Goal: Task Accomplishment & Management: Manage account settings

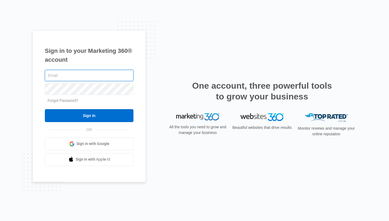
type input "[EMAIL_ADDRESS][DOMAIN_NAME]"
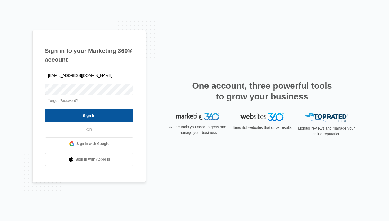
click at [76, 113] on input "Sign In" at bounding box center [89, 115] width 89 height 13
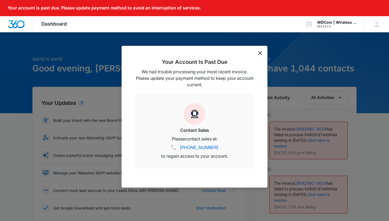
click at [259, 52] on icon "dismiss this dialog" at bounding box center [260, 53] width 4 height 4
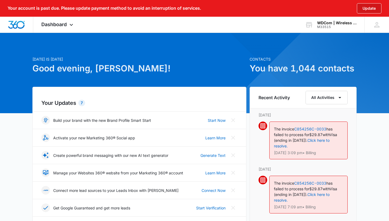
click at [363, 7] on button "Update" at bounding box center [369, 8] width 25 height 10
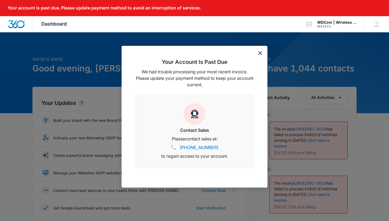
click at [260, 52] on icon "dismiss this dialog" at bounding box center [260, 53] width 4 height 4
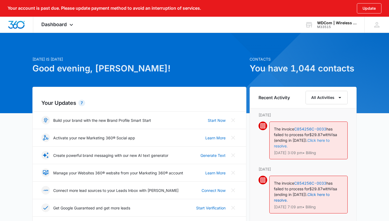
click at [311, 140] on link "Click here to resolve." at bounding box center [302, 143] width 56 height 10
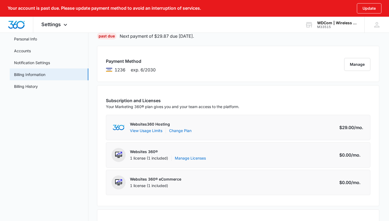
scroll to position [28, 0]
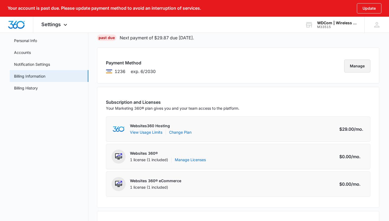
click at [363, 66] on button "Manage" at bounding box center [357, 66] width 26 height 13
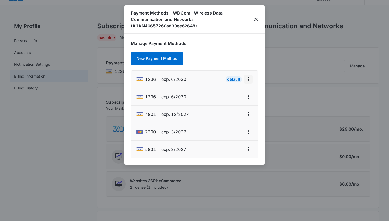
click at [248, 79] on icon "actions.viewMore" at bounding box center [248, 79] width 1 height 4
click at [223, 92] on button "Edit Card" at bounding box center [230, 94] width 43 height 8
select select "6"
select select "2030"
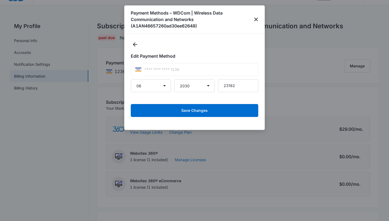
click at [177, 70] on div "**** **** **** 1236" at bounding box center [194, 69] width 127 height 13
click at [254, 22] on icon "close" at bounding box center [256, 19] width 6 height 6
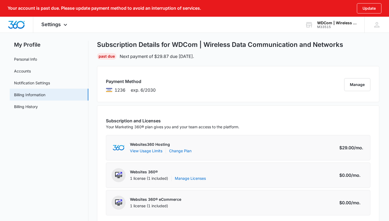
scroll to position [9, 0]
click at [353, 85] on button "Manage" at bounding box center [357, 84] width 26 height 13
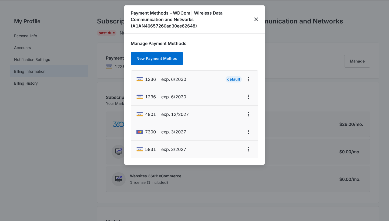
scroll to position [36, 0]
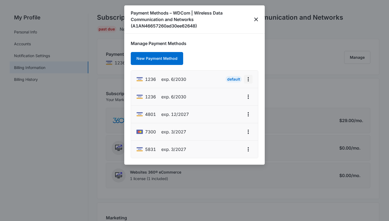
click at [247, 82] on icon "actions.viewMore" at bounding box center [248, 79] width 6 height 6
click at [231, 93] on div "Edit Card" at bounding box center [227, 95] width 23 height 4
select select "6"
select select "2030"
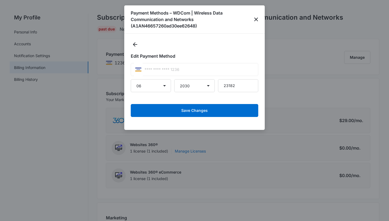
click at [147, 70] on div "**** **** **** 1236" at bounding box center [194, 69] width 127 height 13
click at [255, 20] on icon "close" at bounding box center [256, 19] width 6 height 6
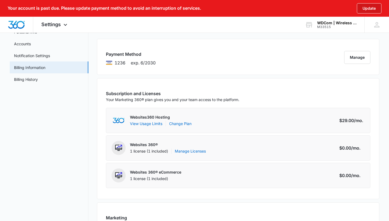
click at [365, 8] on button "Update" at bounding box center [369, 8] width 25 height 10
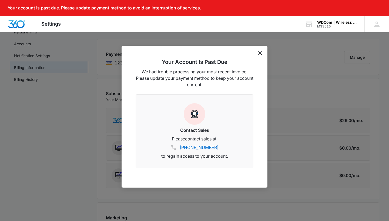
click at [261, 52] on icon "dismiss this dialog" at bounding box center [260, 53] width 4 height 4
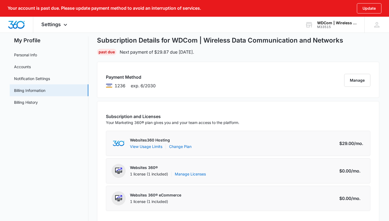
scroll to position [14, 0]
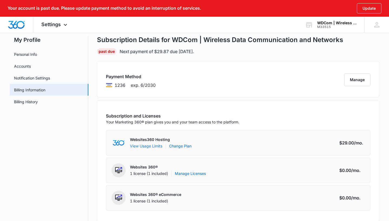
click at [152, 146] on button "View Usage Limits" at bounding box center [146, 146] width 32 height 6
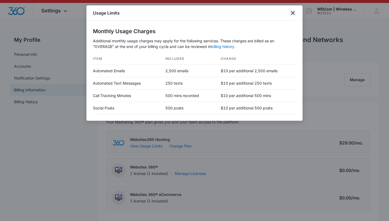
click at [291, 15] on icon "close" at bounding box center [293, 13] width 6 height 6
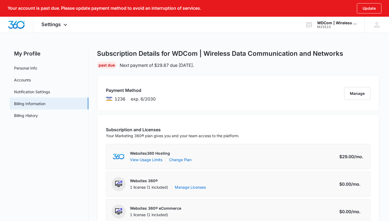
scroll to position [0, 0]
click at [31, 77] on link "Accounts" at bounding box center [22, 80] width 17 height 6
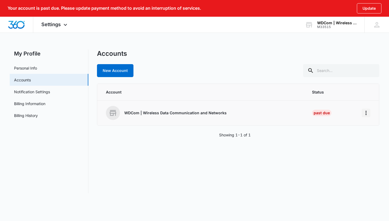
click at [365, 113] on icon "Home" at bounding box center [366, 113] width 6 height 6
click at [342, 129] on div "Go to Dashboard" at bounding box center [342, 128] width 30 height 4
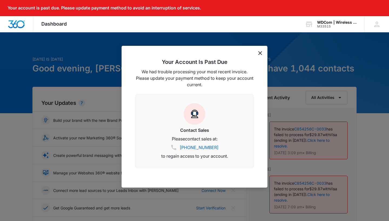
click at [261, 54] on icon "dismiss this dialog" at bounding box center [260, 53] width 4 height 4
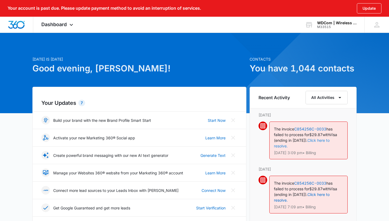
click at [315, 139] on link "Click here to resolve." at bounding box center [302, 143] width 56 height 10
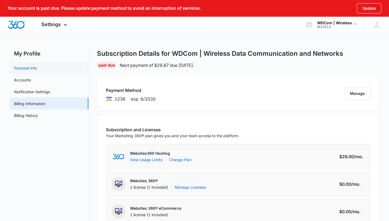
click at [30, 66] on link "Personal Info" at bounding box center [25, 68] width 23 height 6
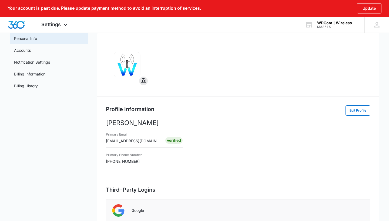
scroll to position [30, 0]
click at [350, 111] on button "Edit Profile" at bounding box center [357, 111] width 25 height 10
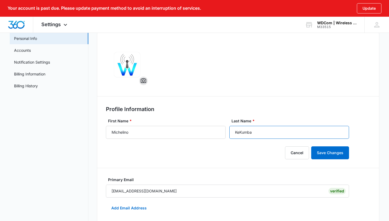
click at [263, 136] on input "KeKumba" at bounding box center [289, 132] width 120 height 13
type input "K"
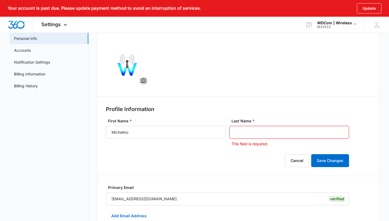
type input "N"
type input "b"
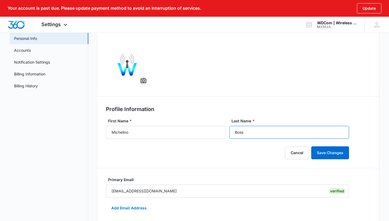
type input "Boss"
click at [263, 117] on div "Profile Information First Name * Michelino Last Name * Boss Cancel Save Changes…" at bounding box center [238, 222] width 282 height 380
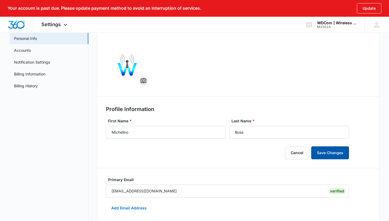
click at [325, 156] on button "Save Changes" at bounding box center [330, 153] width 38 height 13
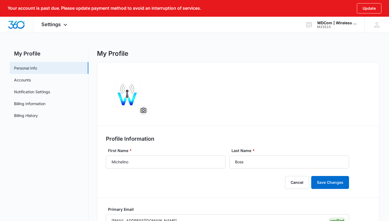
scroll to position [0, 0]
click at [29, 81] on link "Accounts" at bounding box center [22, 80] width 17 height 6
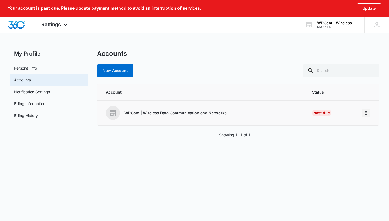
click at [366, 112] on icon "Home" at bounding box center [366, 113] width 6 height 6
click at [333, 129] on div "Go to Dashboard" at bounding box center [342, 128] width 30 height 4
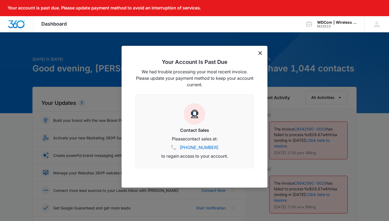
click at [259, 52] on icon "dismiss this dialog" at bounding box center [260, 53] width 4 height 4
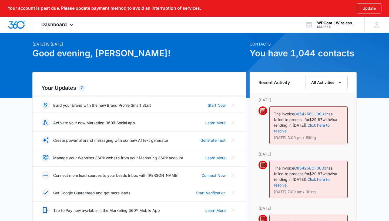
scroll to position [16, 0]
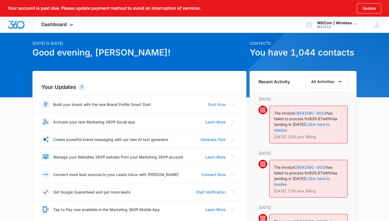
click at [219, 104] on link "Start Now" at bounding box center [217, 105] width 18 height 6
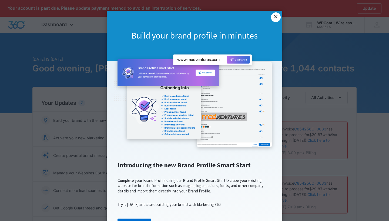
click at [275, 21] on link "×" at bounding box center [276, 17] width 10 height 10
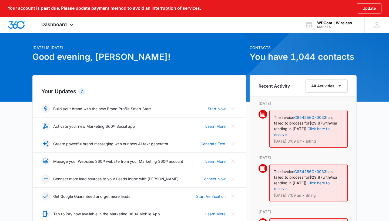
scroll to position [12, 0]
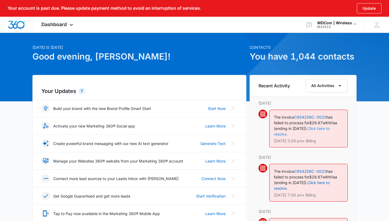
click at [312, 128] on link "Click here to resolve." at bounding box center [302, 131] width 56 height 10
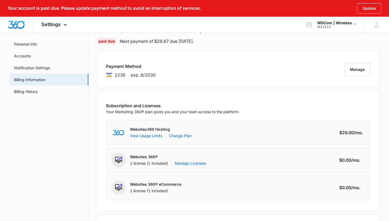
scroll to position [24, 0]
click at [136, 69] on h3 "Payment Method" at bounding box center [131, 66] width 50 height 6
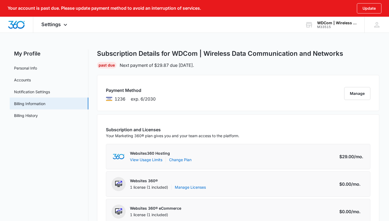
scroll to position [0, 0]
click at [351, 97] on button "Manage" at bounding box center [357, 93] width 26 height 13
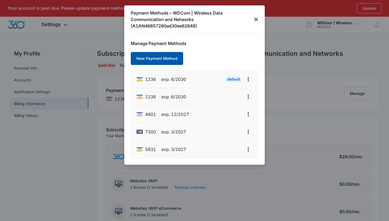
click at [157, 59] on button "New Payment Method" at bounding box center [157, 58] width 52 height 13
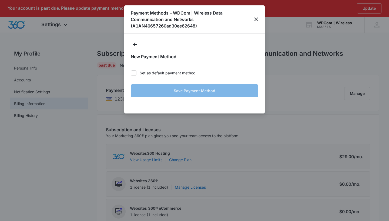
click at [135, 73] on icon at bounding box center [133, 73] width 5 height 5
click at [131, 73] on input "Set as default payment method" at bounding box center [131, 73] width 0 height 0
checkbox input "true"
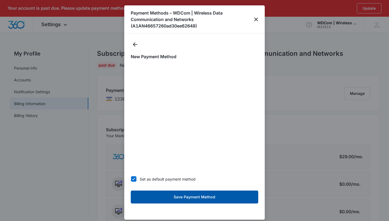
click at [170, 196] on button "Save Payment Method" at bounding box center [194, 197] width 127 height 13
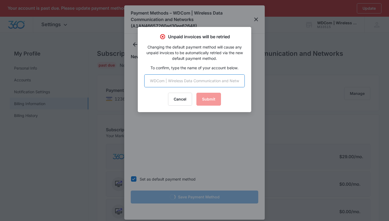
click at [181, 81] on input "text" at bounding box center [194, 81] width 100 height 13
type input "W"
type input "WDCOm|Wireless Data Communication and Networks"
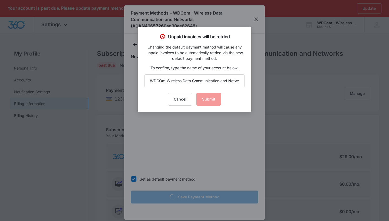
click at [204, 102] on div "Cancel Submit" at bounding box center [194, 99] width 100 height 13
click at [248, 90] on div "Unpaid invoices will be retried Changing the default payment method will cause …" at bounding box center [194, 69] width 113 height 85
click at [255, 20] on div at bounding box center [194, 110] width 389 height 221
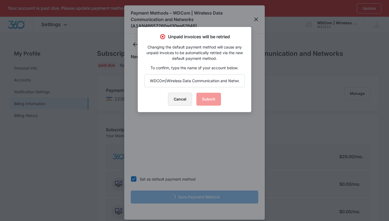
click at [174, 101] on button "Cancel" at bounding box center [180, 99] width 24 height 13
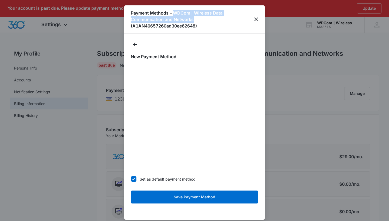
drag, startPoint x: 194, startPoint y: 20, endPoint x: 174, endPoint y: 11, distance: 21.9
click at [174, 11] on h1 "Payment Methods – WDCom | Wireless Data Communication and Networks (A1AN4665726…" at bounding box center [192, 19] width 123 height 19
copy h1 "WDCom | Wireless Data Communication and Networks"
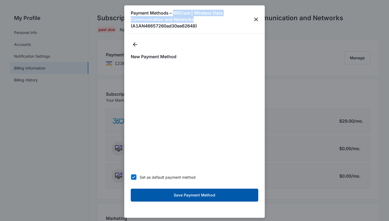
click at [184, 196] on button "Save Payment Method" at bounding box center [194, 195] width 127 height 13
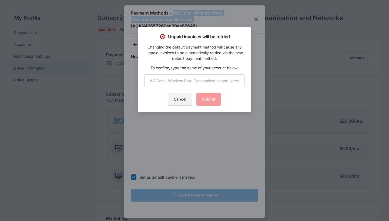
click at [183, 100] on button "Cancel" at bounding box center [180, 99] width 24 height 13
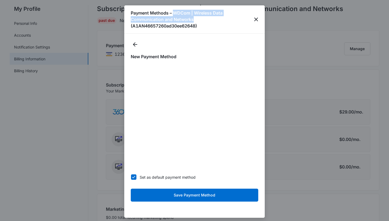
scroll to position [43, 0]
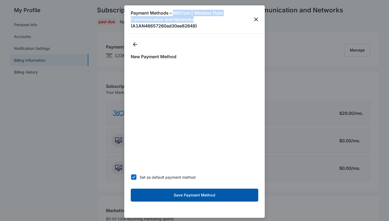
click at [175, 196] on button "Save Payment Method" at bounding box center [194, 195] width 127 height 13
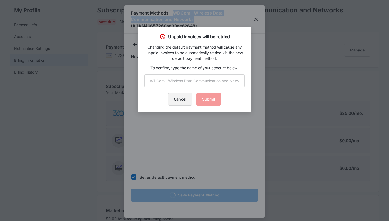
click at [178, 102] on button "Cancel" at bounding box center [180, 99] width 24 height 13
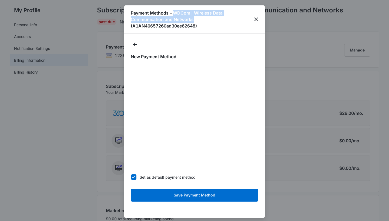
scroll to position [46, 0]
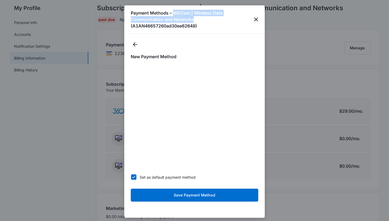
click at [253, 19] on icon "close" at bounding box center [256, 19] width 6 height 6
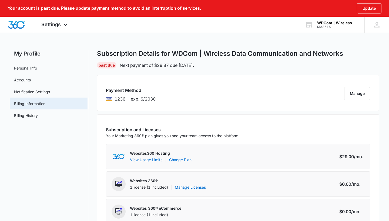
scroll to position [0, 0]
click at [357, 93] on button "Manage" at bounding box center [357, 93] width 26 height 13
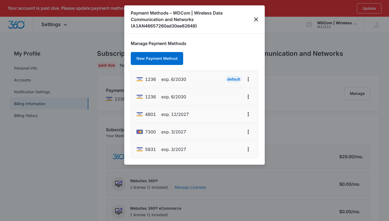
click at [257, 19] on icon "close" at bounding box center [256, 20] width 4 height 4
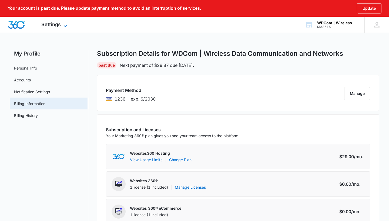
click at [45, 24] on span "Settings" at bounding box center [50, 25] width 19 height 6
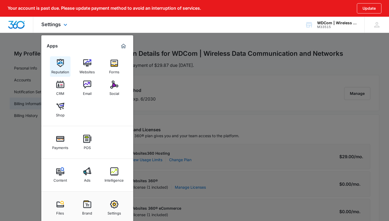
click at [59, 61] on img at bounding box center [60, 63] width 8 height 8
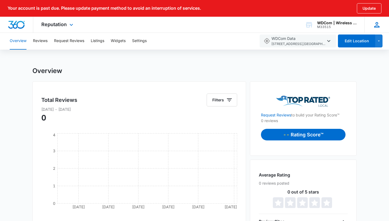
click at [375, 24] on icon at bounding box center [377, 25] width 8 height 8
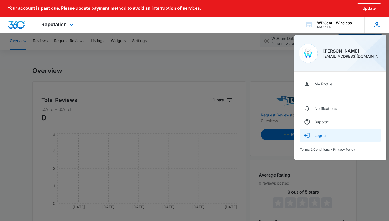
click at [317, 134] on div "Logout" at bounding box center [320, 135] width 12 height 5
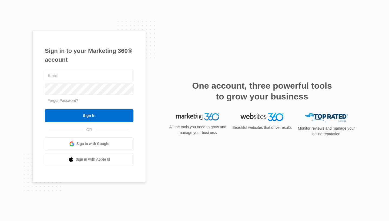
click at [239, 65] on div "Sign in to your Marketing 360® account Forgot Password? Sign In OR" at bounding box center [194, 110] width 324 height 161
